Goal: Go to known website: Go to known website

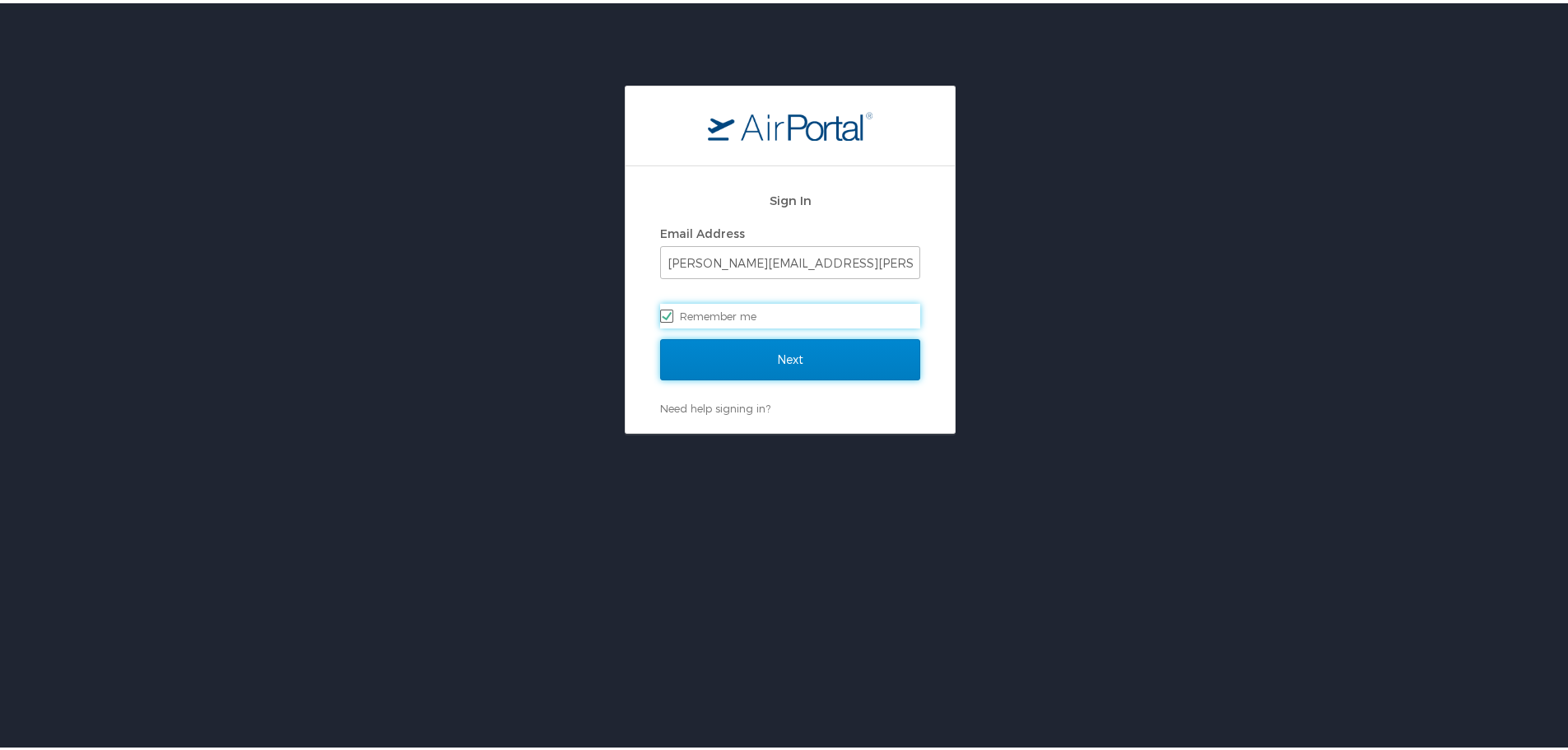
click at [780, 350] on input "Next" at bounding box center [790, 356] width 260 height 42
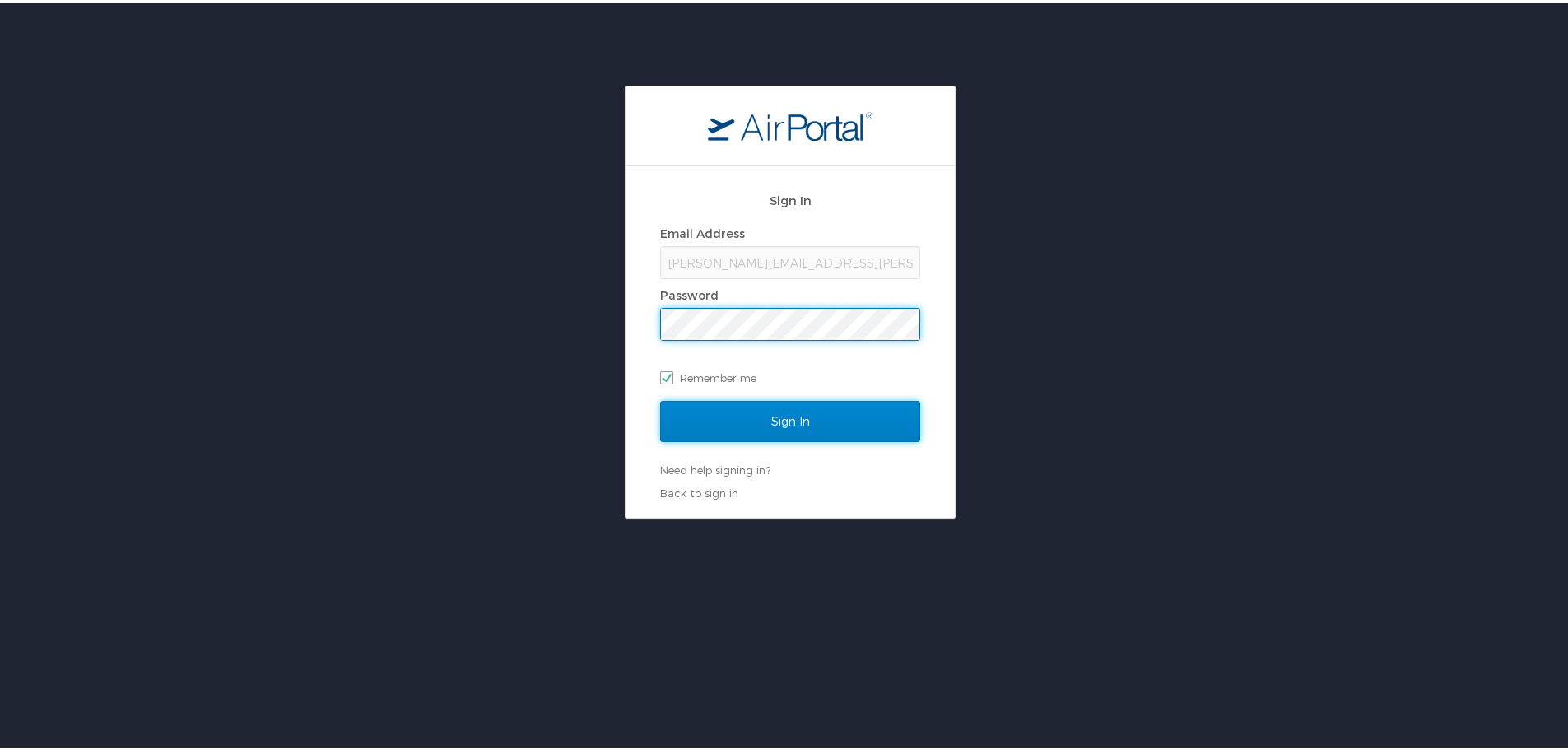
click at [774, 413] on input "Sign In" at bounding box center [790, 419] width 260 height 42
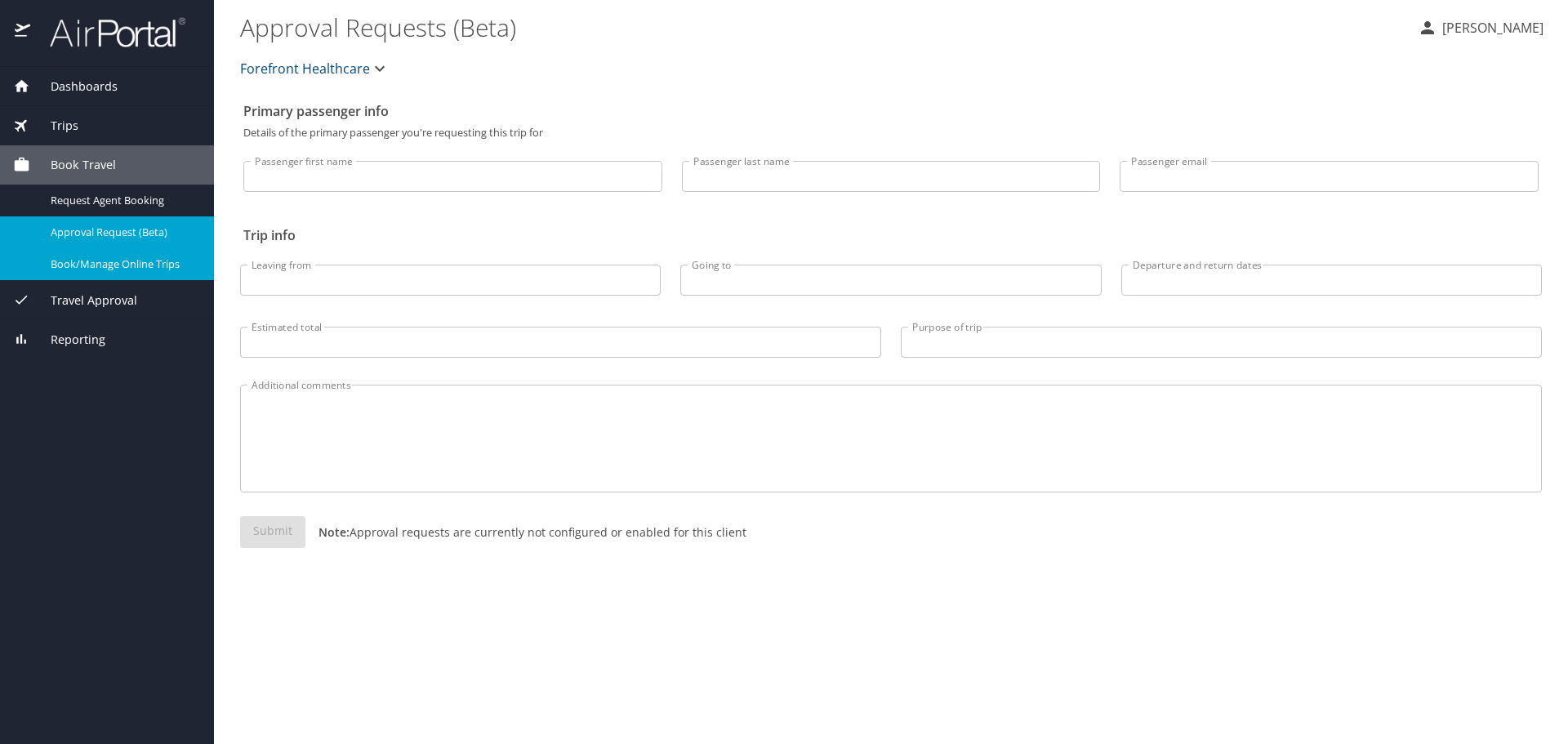
click at [156, 271] on span "Book/Manage Online Trips" at bounding box center [123, 264] width 144 height 15
